Goal: Find specific page/section: Find specific page/section

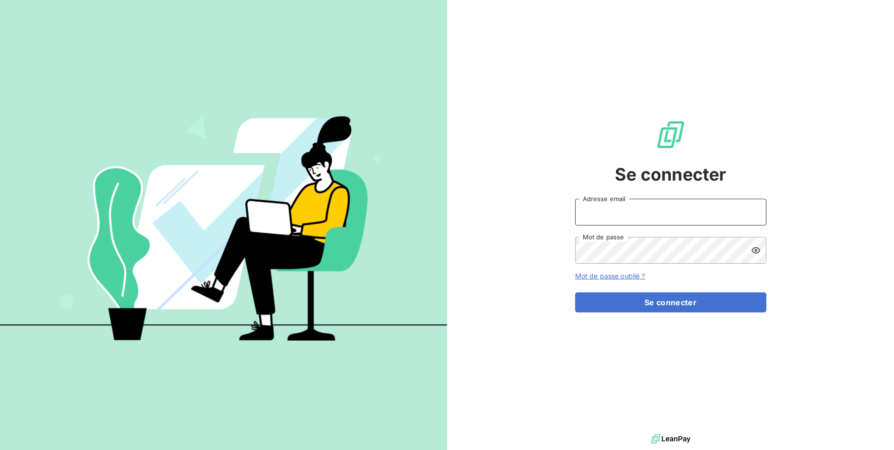
click at [643, 217] on input "Adresse email" at bounding box center [670, 212] width 191 height 27
drag, startPoint x: 610, startPoint y: 212, endPoint x: 637, endPoint y: 214, distance: 26.3
click at [637, 214] on input "admin@3dcelo" at bounding box center [670, 212] width 191 height 27
type input "admin@excovalliance"
click at [575, 293] on button "Se connecter" at bounding box center [670, 303] width 191 height 20
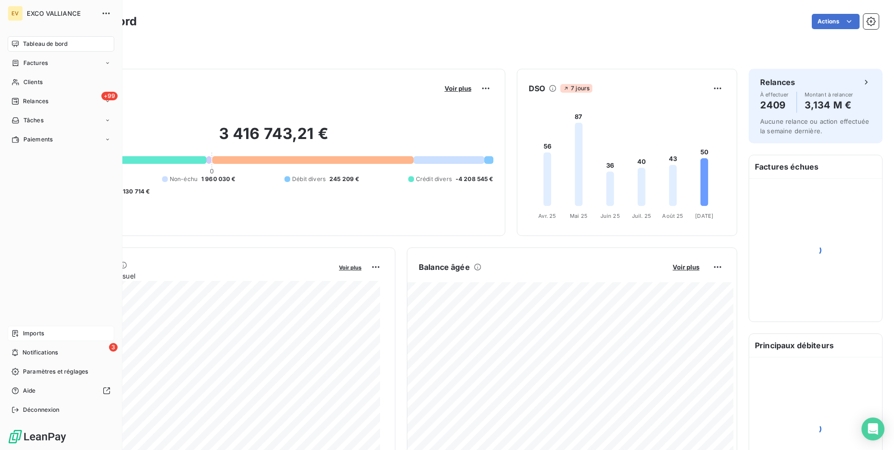
click at [19, 333] on div "Imports" at bounding box center [61, 333] width 107 height 15
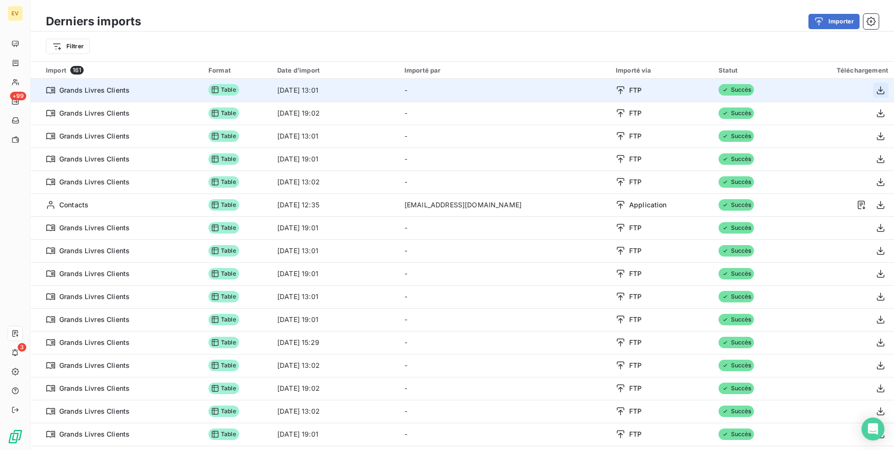
click at [876, 89] on icon "button" at bounding box center [881, 91] width 10 height 10
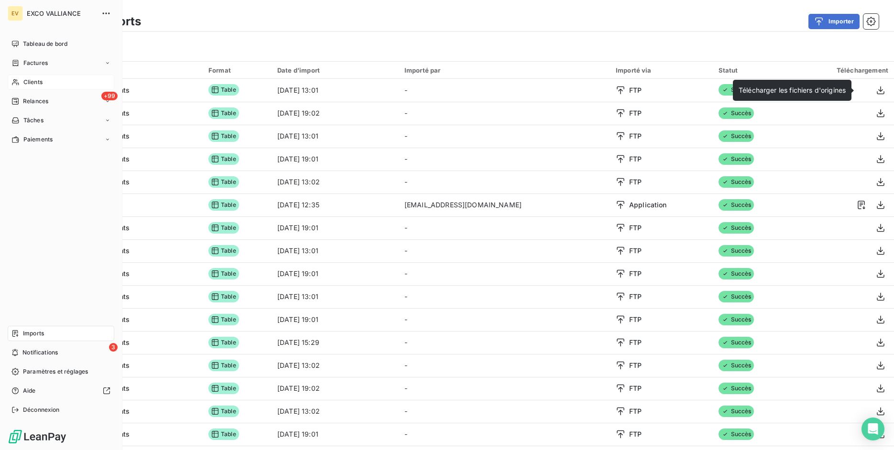
click at [27, 80] on span "Clients" at bounding box center [32, 82] width 19 height 9
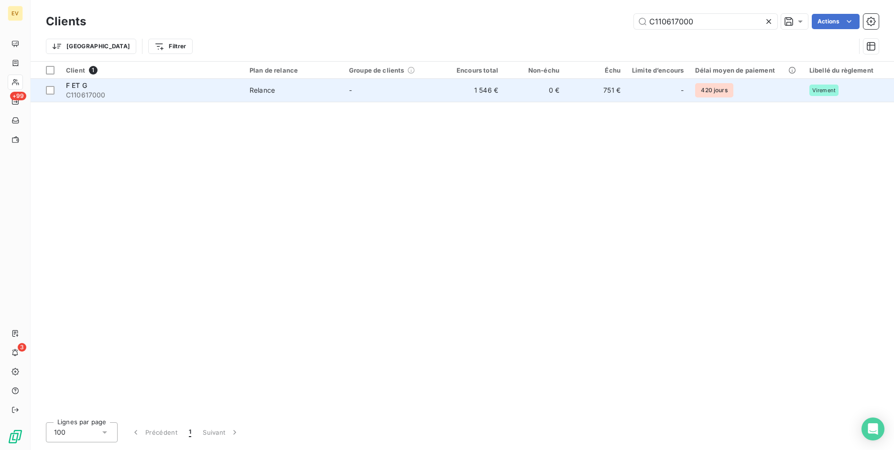
type input "C110617000"
click at [209, 85] on div "F ET G" at bounding box center [152, 86] width 172 height 10
